Goal: Communication & Community: Answer question/provide support

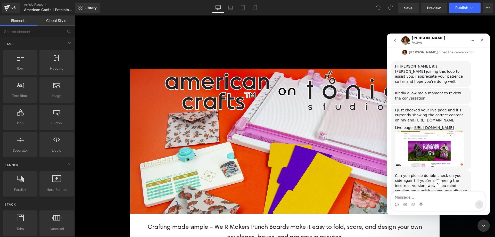
scroll to position [827, 0]
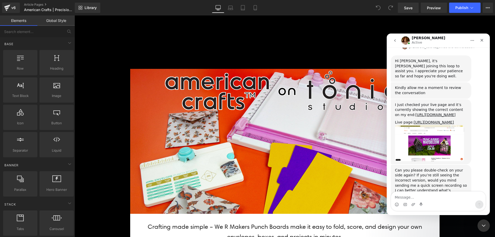
click at [423, 197] on textarea "Message…" at bounding box center [438, 196] width 94 height 9
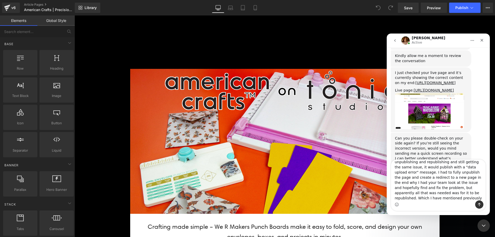
scroll to position [39, 0]
type textarea "It is showing the correct content now. However previously it was not. This has …"
click at [112, 60] on div at bounding box center [247, 111] width 495 height 222
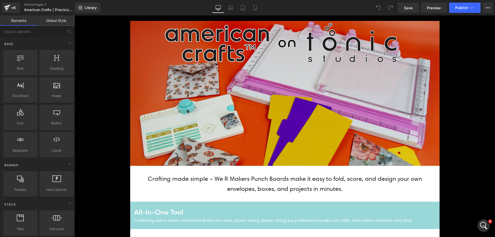
scroll to position [0, 0]
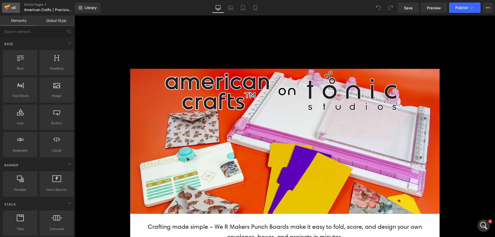
click at [11, 9] on div "v6" at bounding box center [13, 7] width 6 height 7
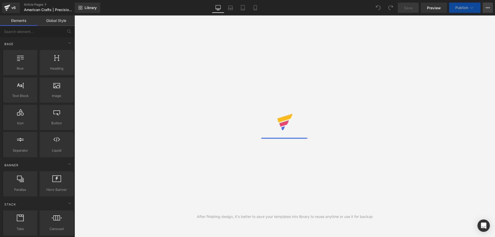
click at [483, 11] on button "View Live Page View with current Template Save Template to Library Schedule Pub…" at bounding box center [488, 8] width 10 height 10
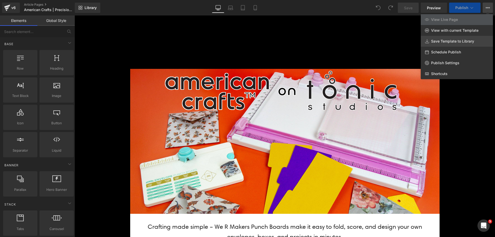
click at [446, 42] on span "Save Template to Library" at bounding box center [452, 41] width 43 height 5
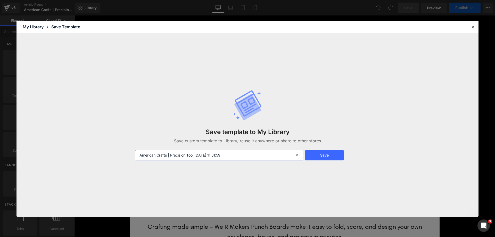
drag, startPoint x: 196, startPoint y: 156, endPoint x: 252, endPoint y: 150, distance: 56.8
click at [257, 150] on input "American Crafts | Precision Tool 2025-09-05 11:51:59" at bounding box center [219, 155] width 168 height 10
click at [241, 152] on input "American Crafts | Precision Tool 2025-09-05 11:51:59" at bounding box center [219, 155] width 168 height 10
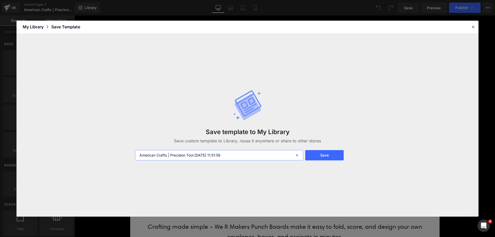
type input "a"
type input "punch boards"
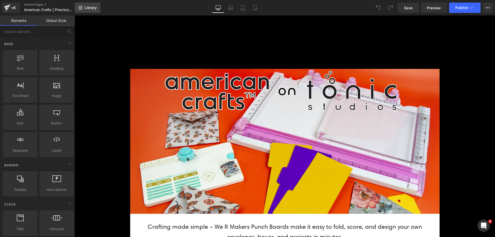
click at [89, 5] on link "Library" at bounding box center [88, 8] width 26 height 10
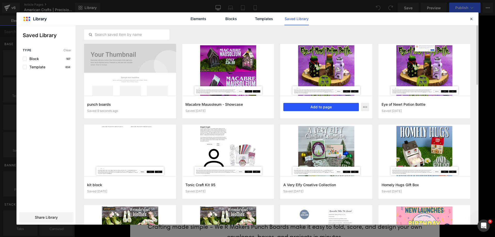
click at [302, 108] on button "Add to page" at bounding box center [321, 107] width 76 height 8
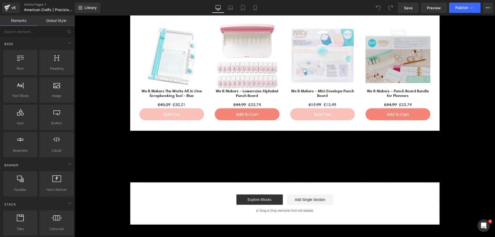
scroll to position [1365, 0]
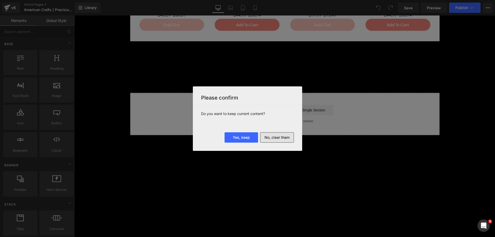
click at [273, 136] on button "No, clear them" at bounding box center [277, 137] width 34 height 10
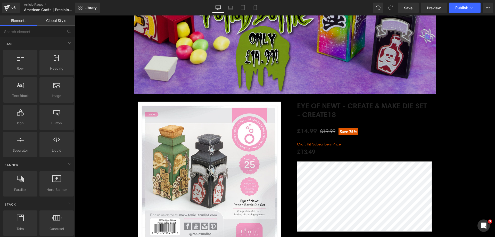
scroll to position [129, 0]
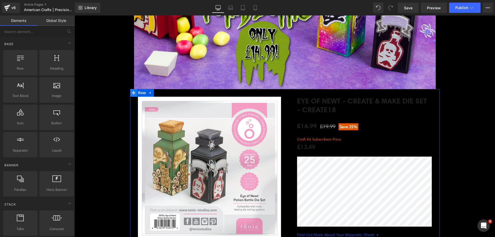
click at [134, 93] on span at bounding box center [133, 93] width 7 height 8
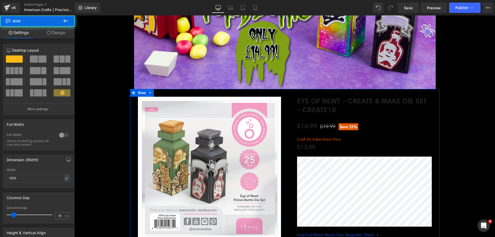
click at [58, 33] on link "Design" at bounding box center [55, 33] width 37 height 12
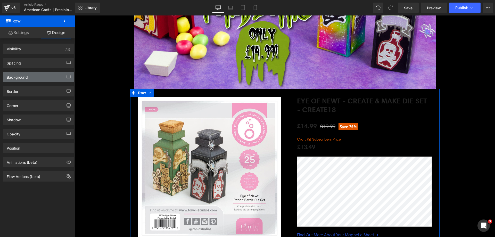
click at [42, 80] on div "Background" at bounding box center [38, 77] width 71 height 10
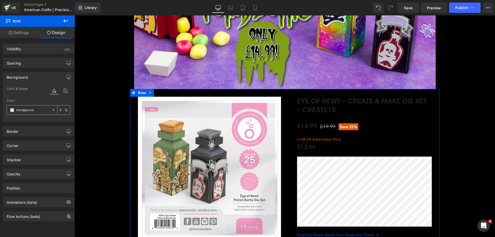
click at [12, 110] on span at bounding box center [12, 110] width 4 height 4
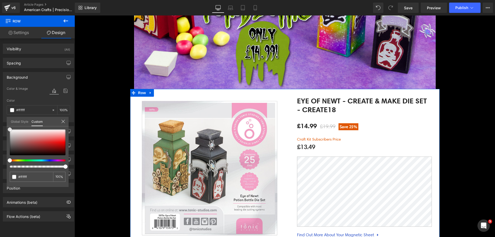
drag, startPoint x: 27, startPoint y: 136, endPoint x: 0, endPoint y: 73, distance: 68.3
click at [0, 73] on div "Background Color & Image color Color transparent 0 % Image Replace Image Upload…" at bounding box center [38, 95] width 77 height 54
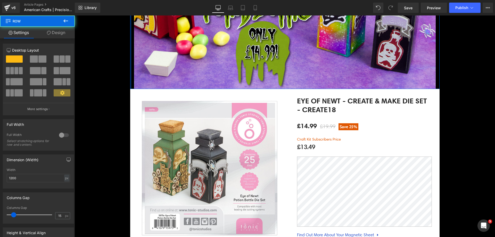
click at [130, 61] on div at bounding box center [130, 14] width 1 height 149
click at [55, 35] on link "Design" at bounding box center [55, 33] width 37 height 12
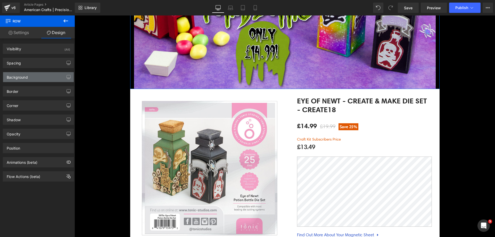
click at [21, 78] on div "Background" at bounding box center [17, 75] width 21 height 7
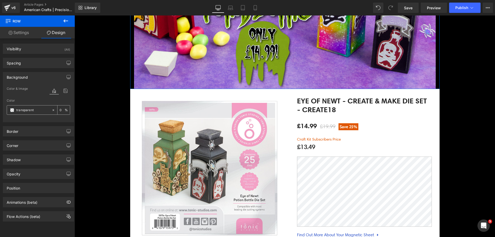
click at [12, 110] on span at bounding box center [12, 110] width 4 height 4
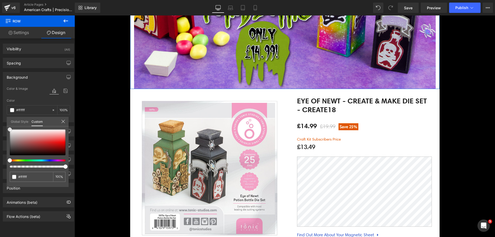
drag, startPoint x: 32, startPoint y: 141, endPoint x: 30, endPoint y: 75, distance: 66.0
click at [4, 77] on div "Background Color & Image color Color transparent 0 % Image Replace Image Upload…" at bounding box center [38, 95] width 77 height 54
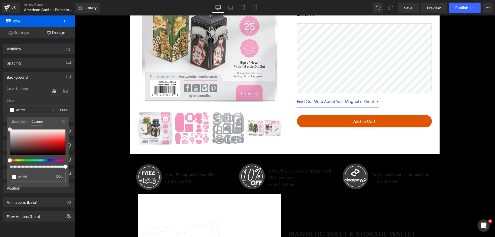
scroll to position [310, 0]
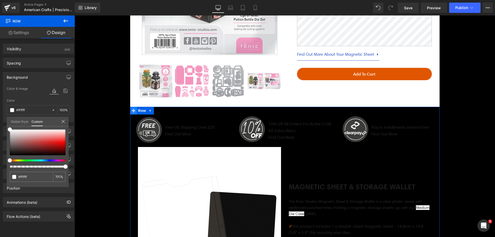
click at [132, 112] on icon at bounding box center [134, 111] width 4 height 4
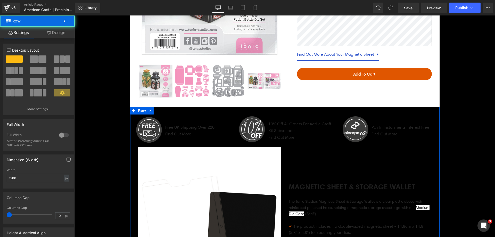
click at [56, 37] on link "Design" at bounding box center [55, 33] width 37 height 12
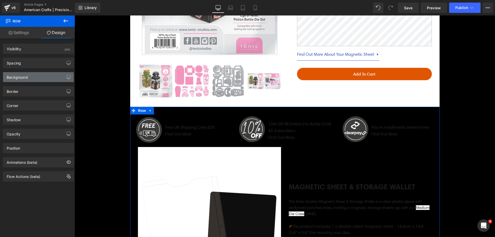
click at [33, 80] on div "Background" at bounding box center [38, 77] width 71 height 10
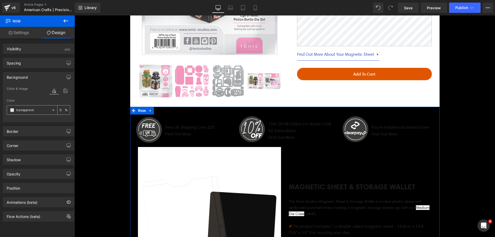
click at [14, 108] on span at bounding box center [12, 110] width 4 height 4
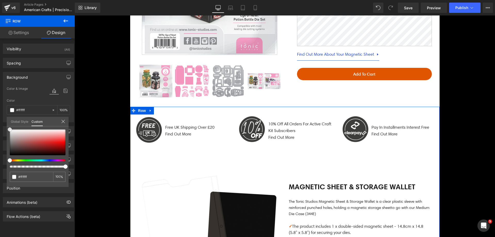
drag, startPoint x: 29, startPoint y: 137, endPoint x: 1, endPoint y: 85, distance: 58.7
click at [0, 86] on div "Background Color & Image color Color transparent 0 % Image Replace Image Upload…" at bounding box center [38, 95] width 77 height 54
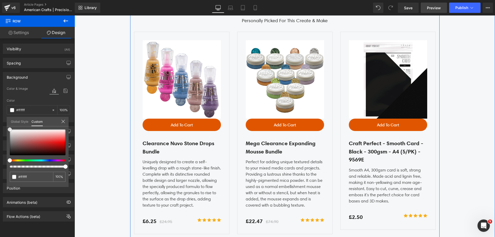
scroll to position [1393, 0]
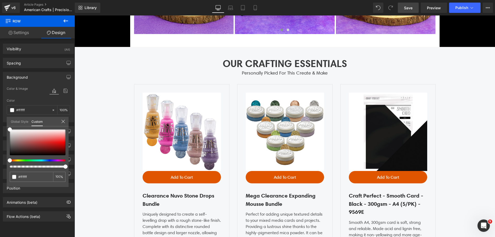
click at [400, 6] on link "Save" at bounding box center [408, 8] width 21 height 10
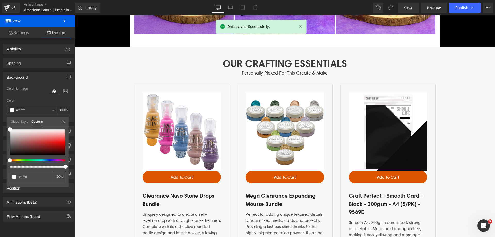
scroll to position [1161, 0]
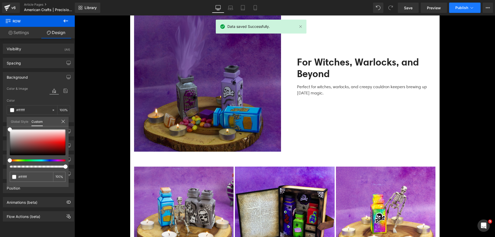
click at [468, 6] on button "Publish" at bounding box center [464, 8] width 31 height 10
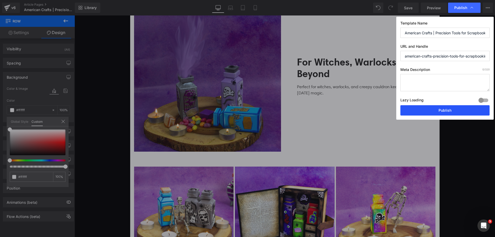
drag, startPoint x: 456, startPoint y: 111, endPoint x: 380, endPoint y: 95, distance: 77.4
click at [456, 111] on button "Publish" at bounding box center [445, 110] width 89 height 10
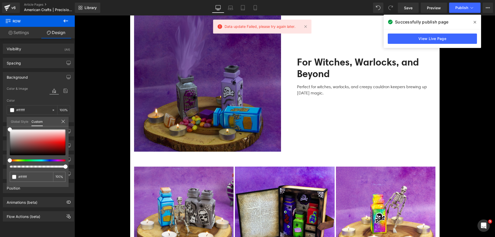
click at [266, 28] on span "Data update Failed, please try again later." at bounding box center [260, 27] width 71 height 6
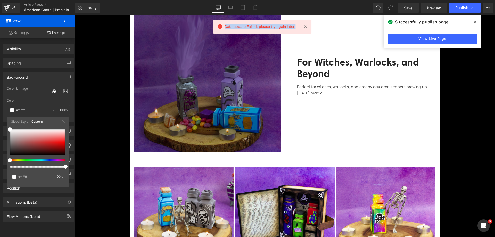
copy div "Data update Failed, please try again later. Elements Global Style Base Row rows…"
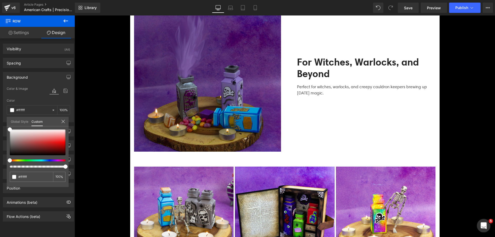
click at [482, 223] on icon "Open Intercom Messenger" at bounding box center [483, 225] width 9 height 9
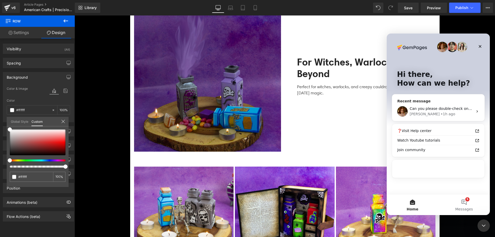
click at [441, 115] on div "• 1h ago" at bounding box center [448, 113] width 15 height 5
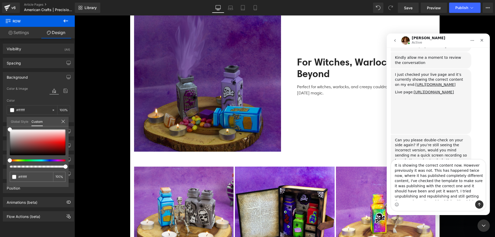
scroll to position [859, 0]
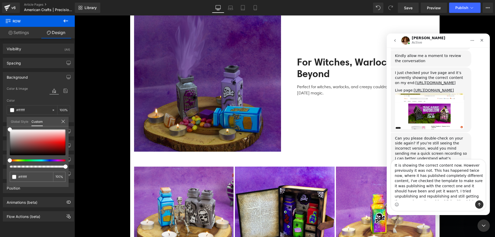
click at [443, 190] on textarea "It is showing the correct content now. However previously it was not. This has …" at bounding box center [438, 180] width 94 height 41
drag, startPoint x: 420, startPoint y: 176, endPoint x: 447, endPoint y: 175, distance: 27.3
click at [447, 175] on textarea "It is showing the correct content now. However previously it was not. This has …" at bounding box center [438, 180] width 94 height 41
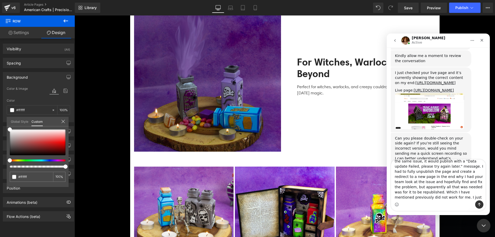
type textarea "It is showing the correct content now. However previously it was not. This has …"
click at [486, 227] on icon "Close Intercom Messenger" at bounding box center [483, 225] width 6 height 6
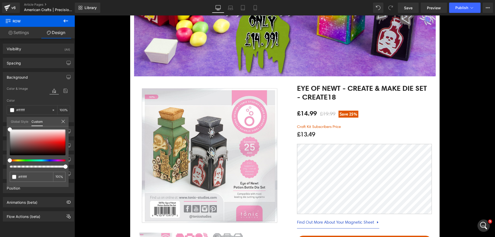
scroll to position [52, 0]
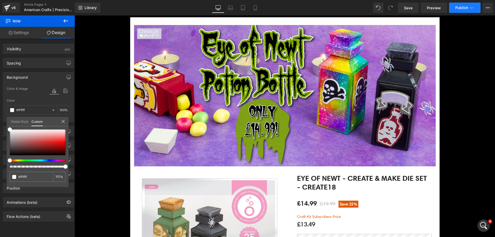
click at [464, 5] on button "Publish" at bounding box center [464, 8] width 31 height 10
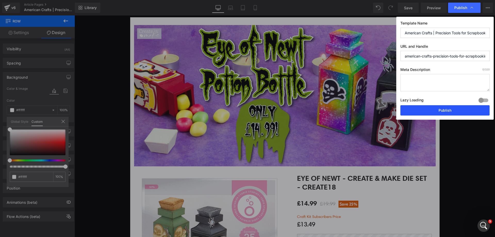
click at [436, 110] on button "Publish" at bounding box center [445, 110] width 89 height 10
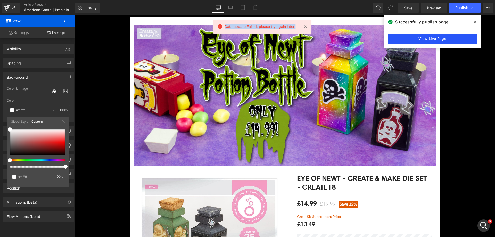
click at [420, 38] on link "View Live Page" at bounding box center [432, 39] width 89 height 10
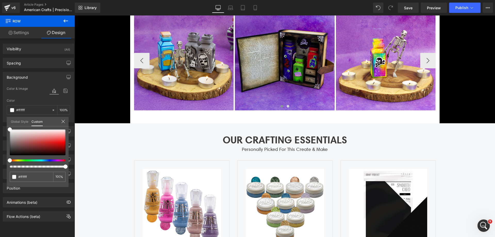
scroll to position [1444, 0]
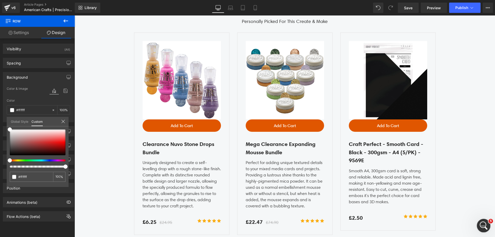
click at [481, 226] on icon "Open Intercom Messenger" at bounding box center [483, 225] width 9 height 9
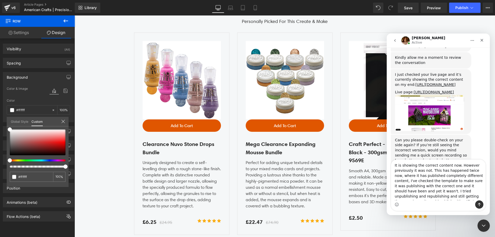
scroll to position [859, 0]
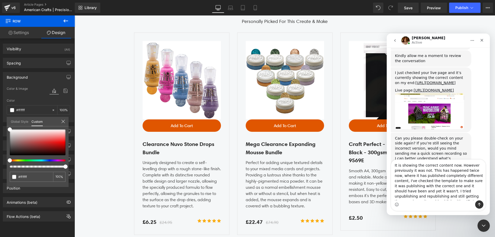
click at [434, 188] on textarea "It is showing the correct content now. However previously it was not. This has …" at bounding box center [438, 180] width 94 height 41
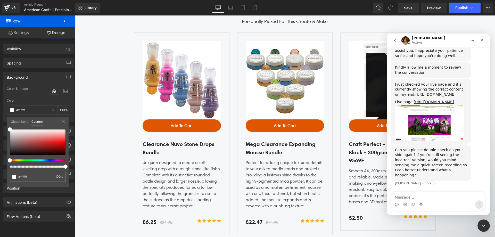
scroll to position [827, 0]
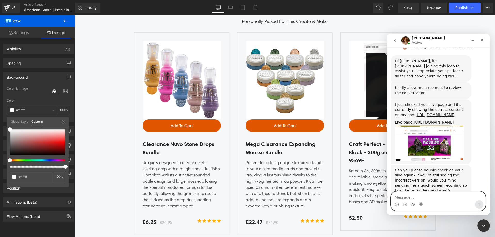
click at [413, 204] on icon "Upload attachment" at bounding box center [414, 204] width 4 height 3
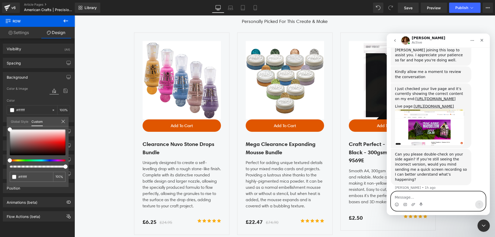
click at [413, 197] on textarea "Message…" at bounding box center [438, 196] width 94 height 9
paste textarea "It is showing the correct content now. However previously it was not. This has …"
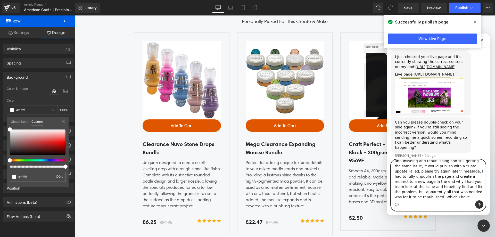
scroll to position [40, 0]
drag, startPoint x: 445, startPoint y: 193, endPoint x: 495, endPoint y: 200, distance: 50.6
click at [490, 200] on html "Jamie Active We're on GMT + 7 timezone and may get back to you shortly! Normall…" at bounding box center [438, 125] width 103 height 182
type textarea "It is showing the correct content now. However previously it was not. This has …"
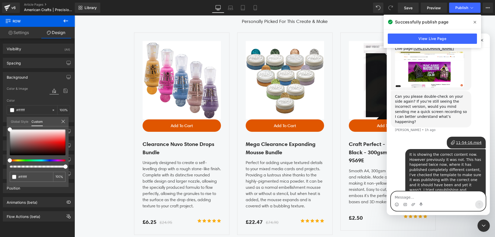
scroll to position [935, 0]
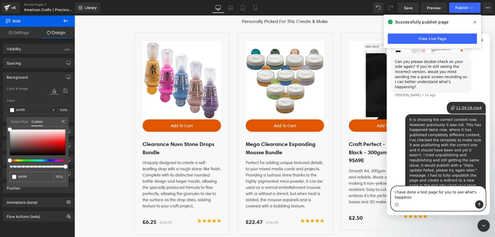
type textarea "I have done a test page for you to see what's happening"
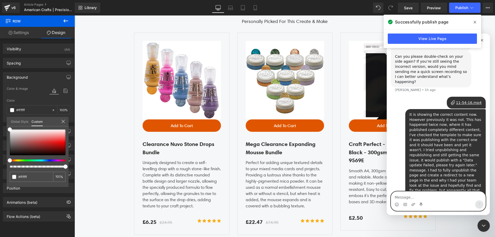
scroll to position [952, 0]
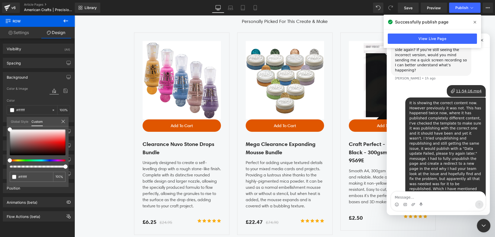
click at [485, 224] on icon "Close Intercom Messenger" at bounding box center [483, 225] width 6 height 6
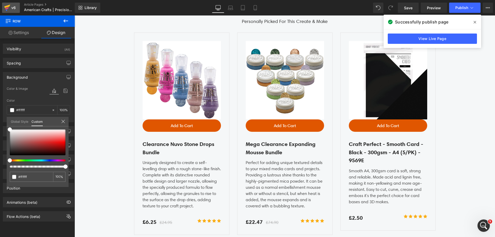
click at [6, 5] on icon at bounding box center [7, 7] width 6 height 13
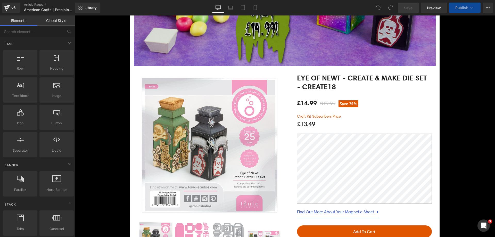
scroll to position [155, 0]
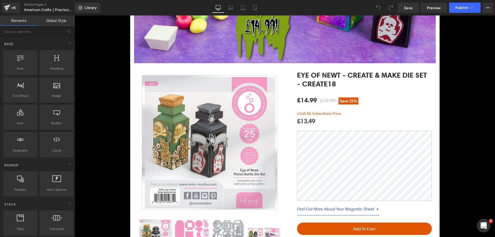
click at [482, 226] on icon "Open Intercom Messenger" at bounding box center [483, 225] width 4 height 4
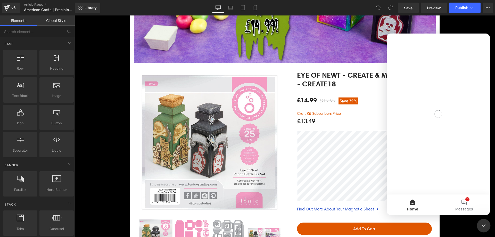
scroll to position [0, 0]
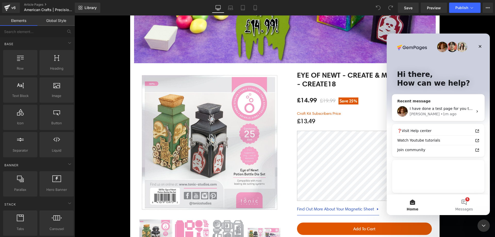
click at [460, 109] on span "I have done a test page for you to see what's happening" at bounding box center [461, 109] width 102 height 4
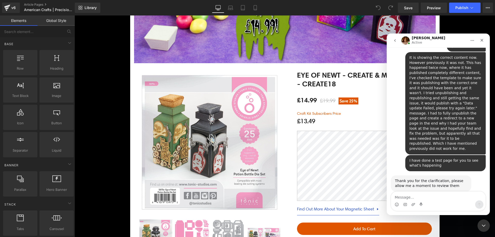
scroll to position [973, 0]
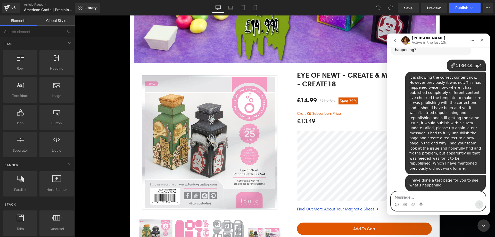
click at [440, 193] on textarea "Message…" at bounding box center [438, 196] width 94 height 9
type textarea "thank you"
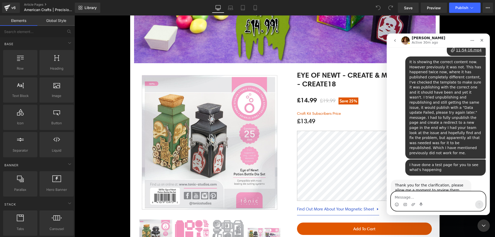
click at [433, 198] on textarea "Message…" at bounding box center [438, 196] width 94 height 9
click at [425, 192] on textarea "Message…" at bounding box center [438, 196] width 94 height 9
click at [107, 42] on div at bounding box center [247, 111] width 495 height 222
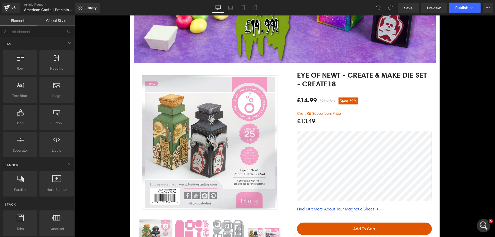
click at [485, 223] on icon "Open Intercom Messenger" at bounding box center [483, 225] width 9 height 9
